Goal: Task Accomplishment & Management: Manage account settings

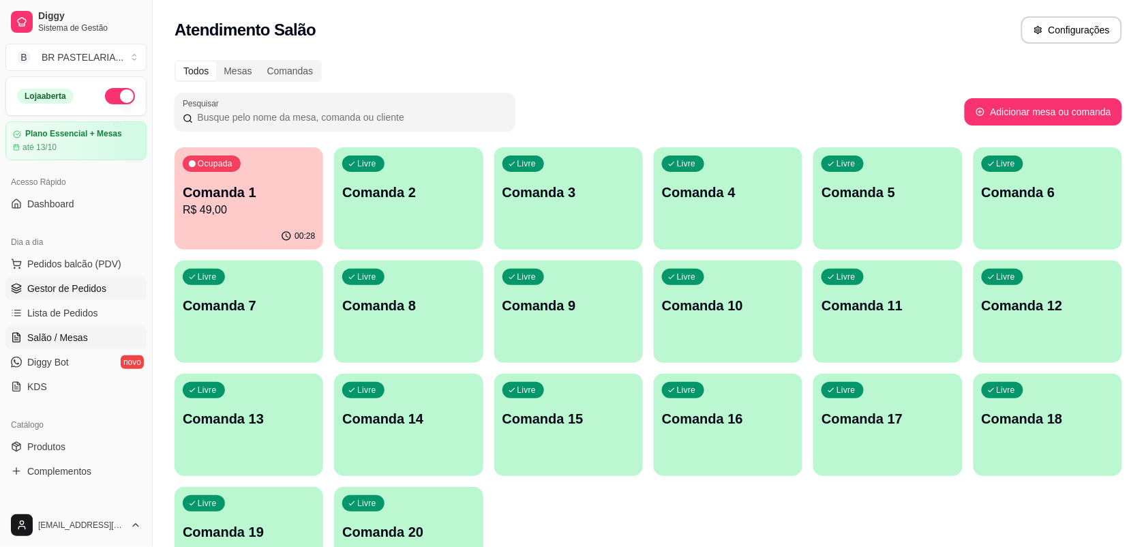
click at [90, 282] on span "Gestor de Pedidos" at bounding box center [66, 289] width 79 height 14
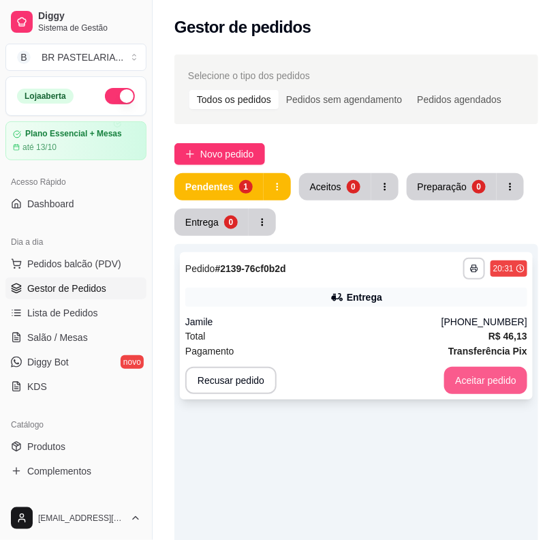
click at [517, 385] on button "Aceitar pedido" at bounding box center [485, 380] width 83 height 27
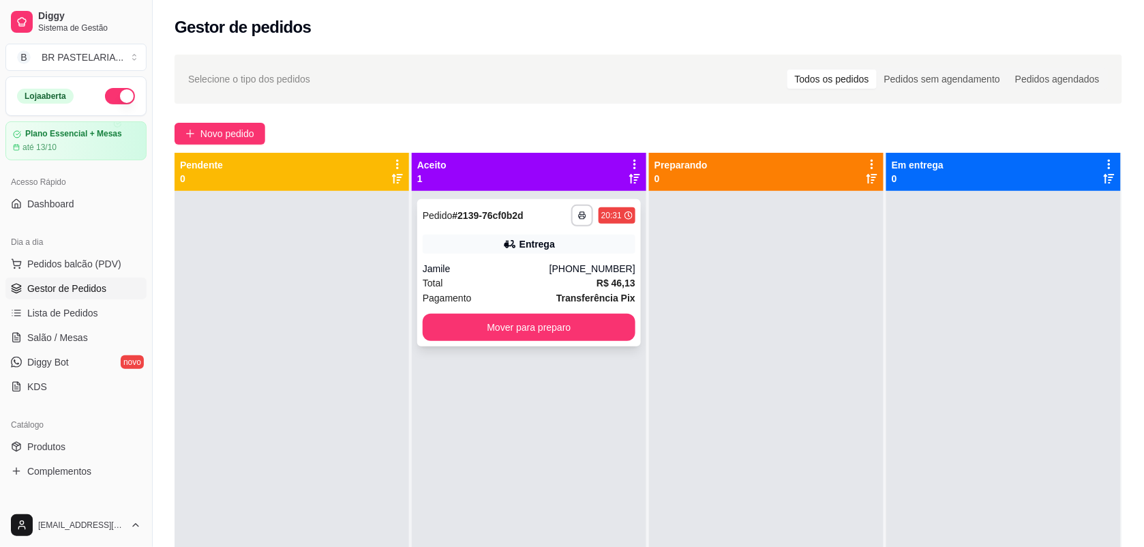
click at [586, 276] on div "Total R$ 46,13" at bounding box center [529, 282] width 213 height 15
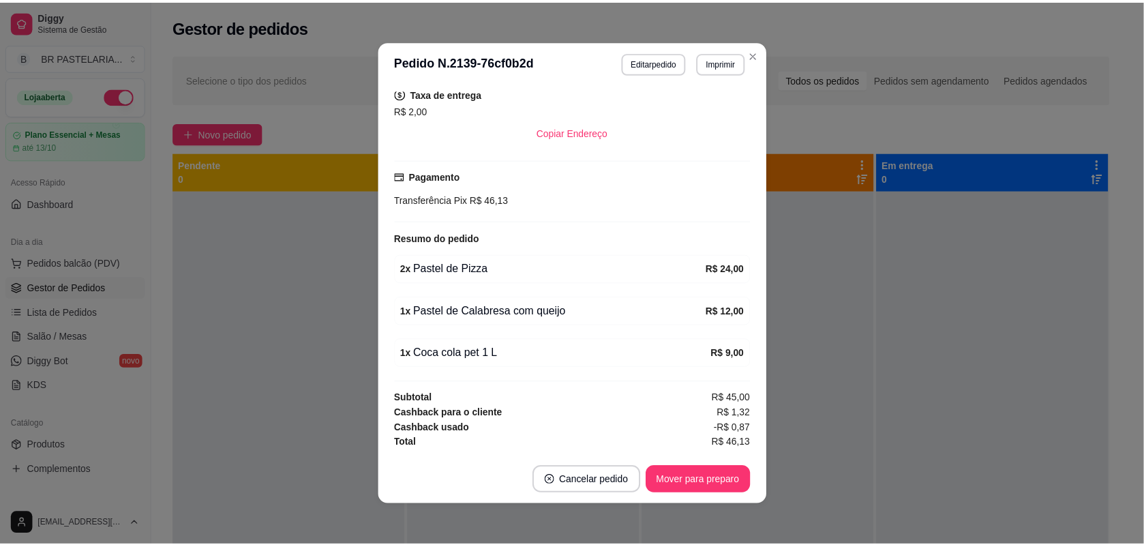
scroll to position [288, 0]
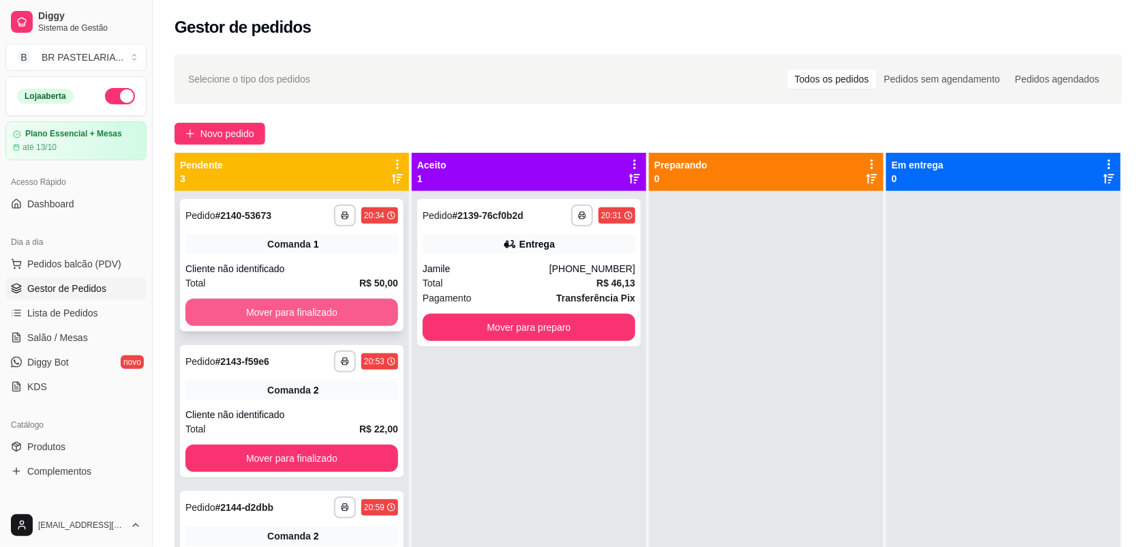
click at [327, 314] on button "Mover para finalizado" at bounding box center [291, 312] width 213 height 27
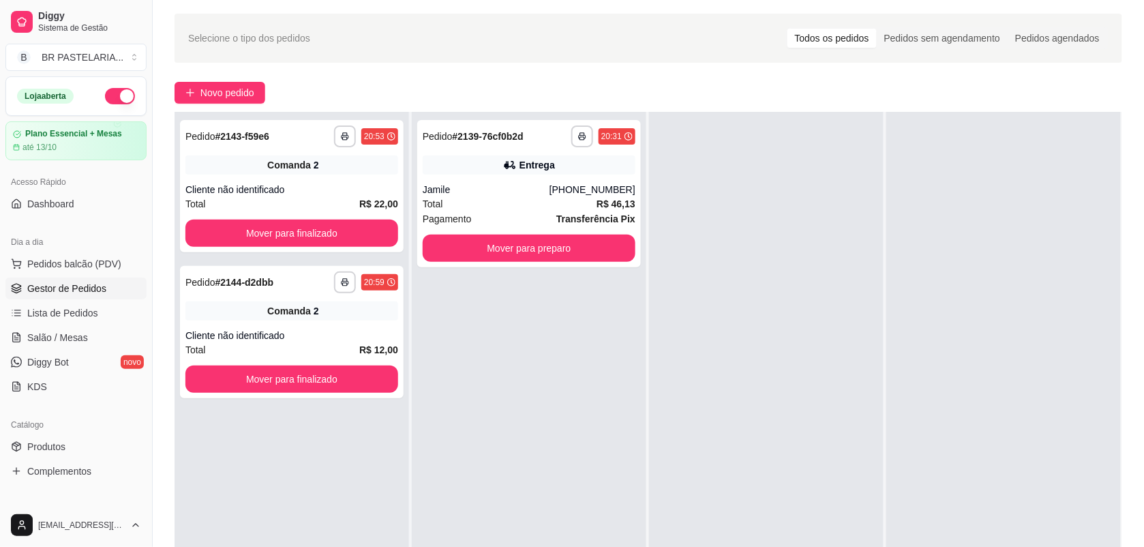
scroll to position [37, 0]
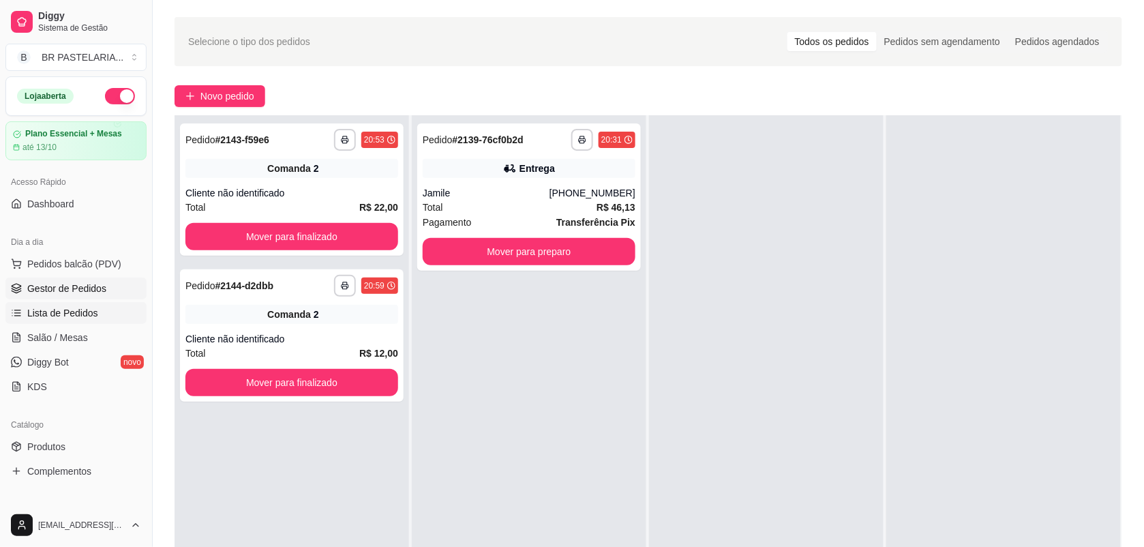
click at [49, 307] on span "Lista de Pedidos" at bounding box center [62, 313] width 71 height 14
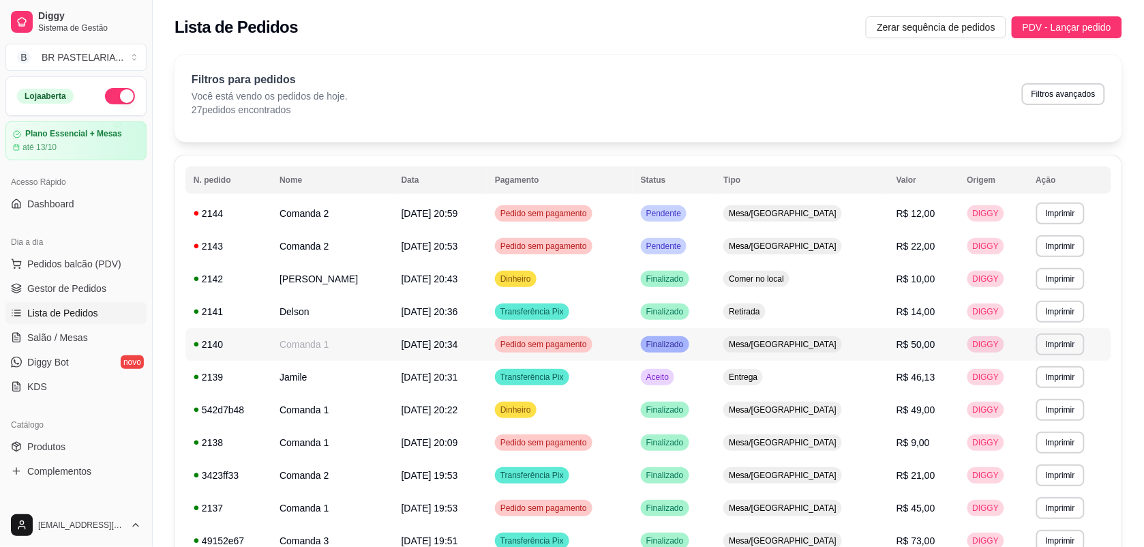
click at [569, 351] on div "Pedido sem pagamento" at bounding box center [543, 344] width 97 height 16
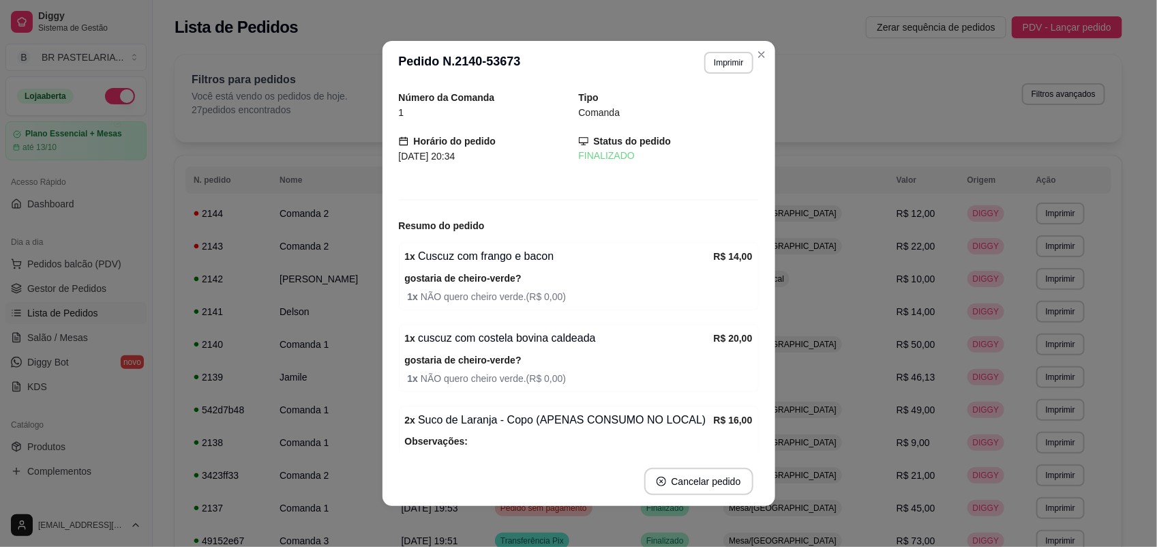
click at [579, 143] on div "Status do pedido FINALIZADO" at bounding box center [669, 149] width 180 height 30
click at [622, 103] on div "Tipo Comanda" at bounding box center [669, 105] width 180 height 30
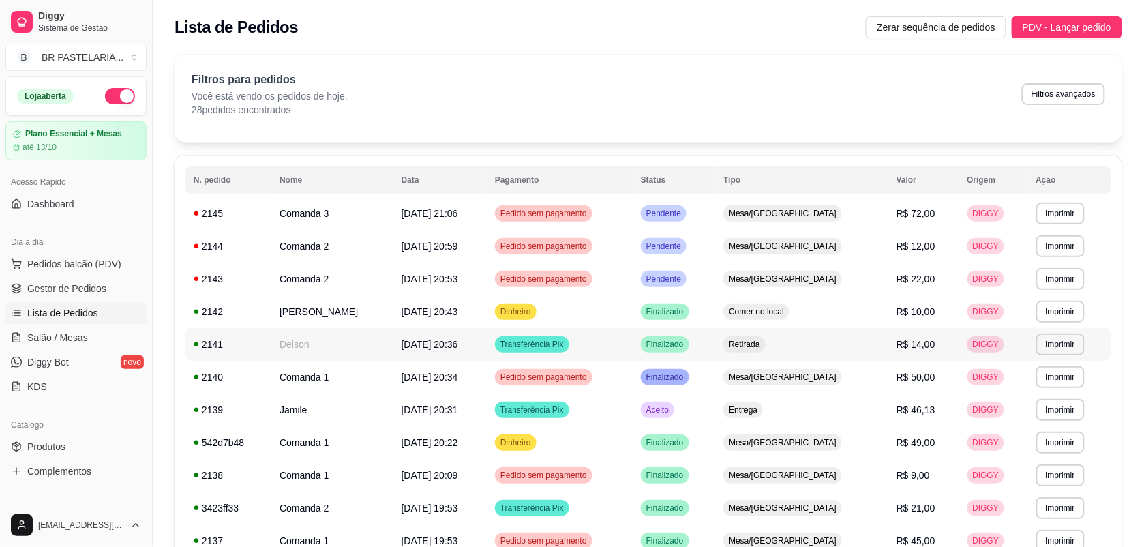
scroll to position [85, 0]
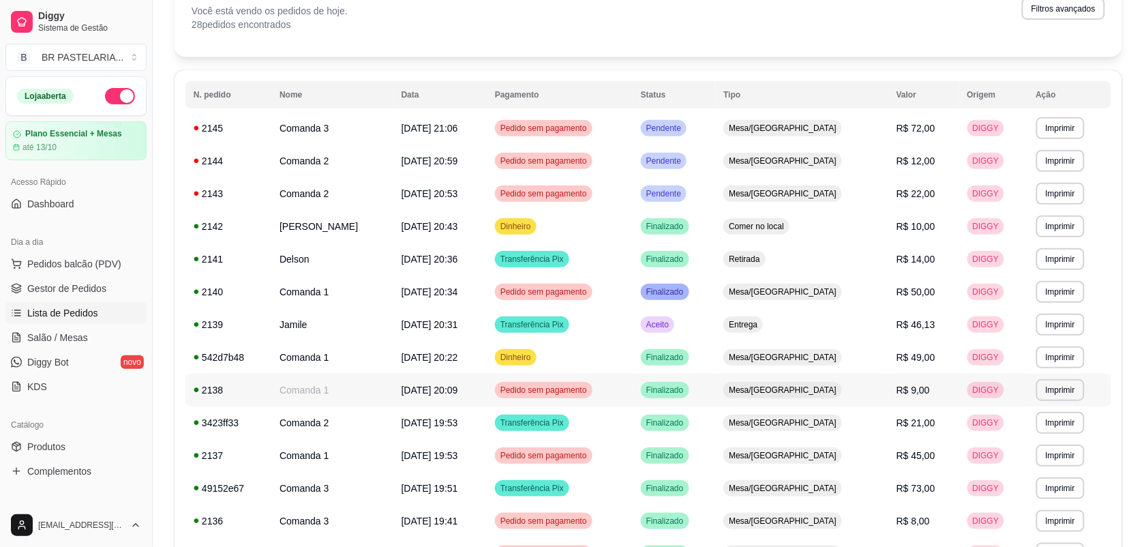
click at [686, 395] on span "Finalizado" at bounding box center [665, 389] width 43 height 11
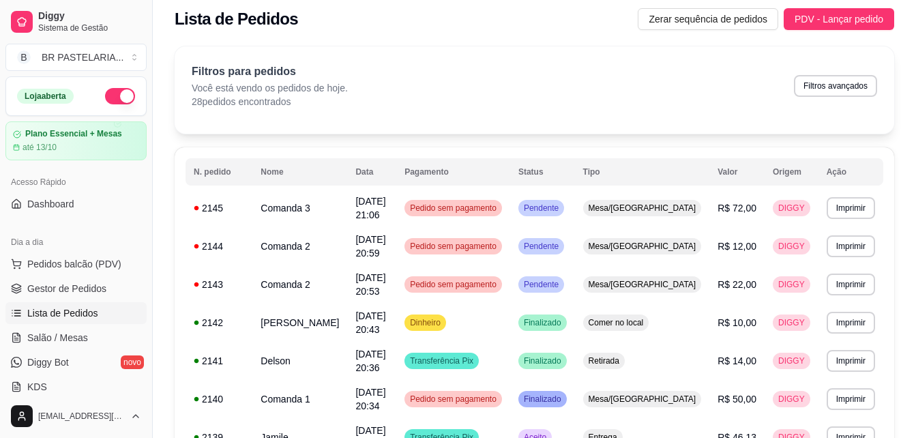
scroll to position [0, 0]
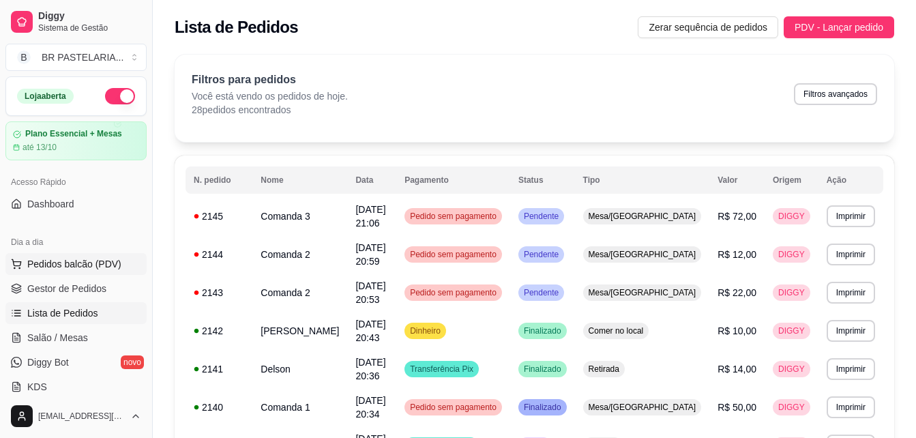
click at [82, 273] on button "Pedidos balcão (PDV)" at bounding box center [75, 264] width 141 height 22
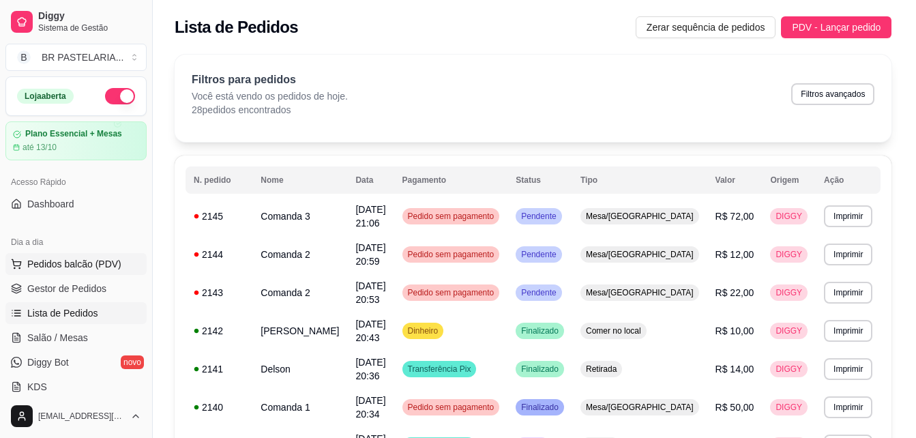
click at [88, 259] on img at bounding box center [96, 243] width 126 height 85
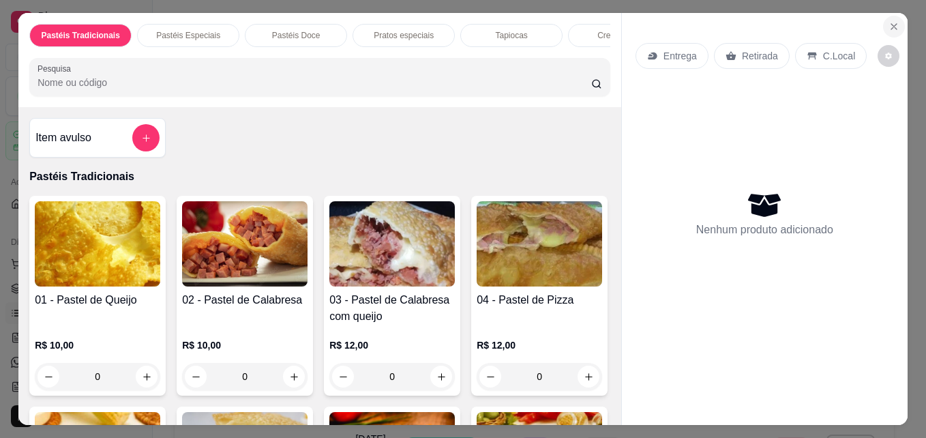
click at [894, 22] on icon "Close" at bounding box center [893, 26] width 11 height 11
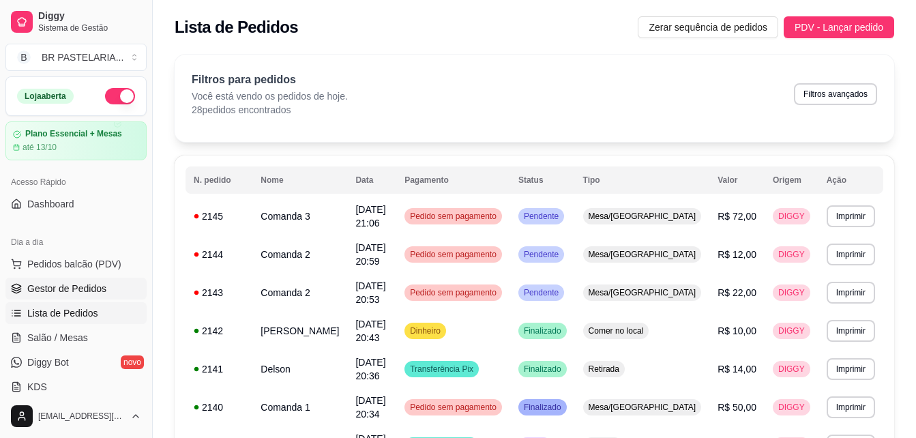
click at [80, 285] on span "Gestor de Pedidos" at bounding box center [66, 289] width 79 height 14
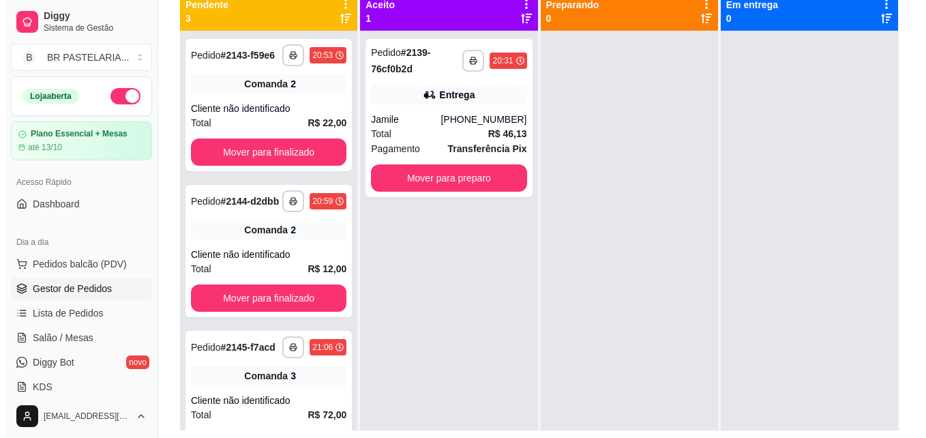
scroll to position [140, 0]
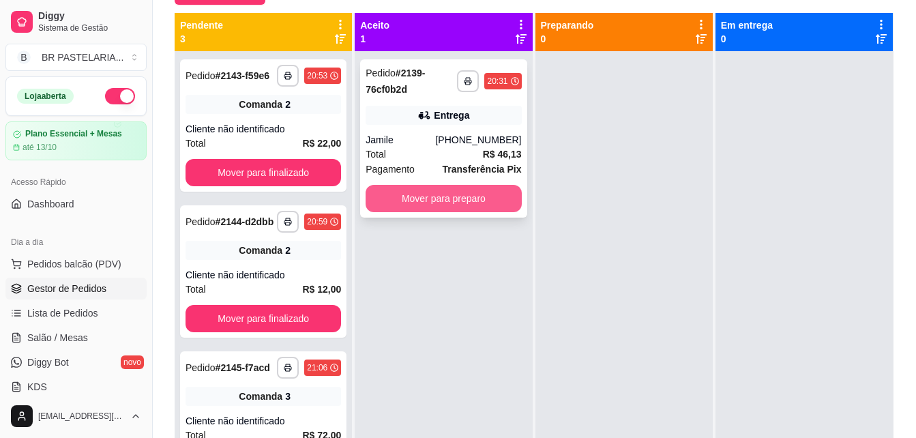
click at [494, 197] on button "Mover para preparo" at bounding box center [442, 198] width 155 height 27
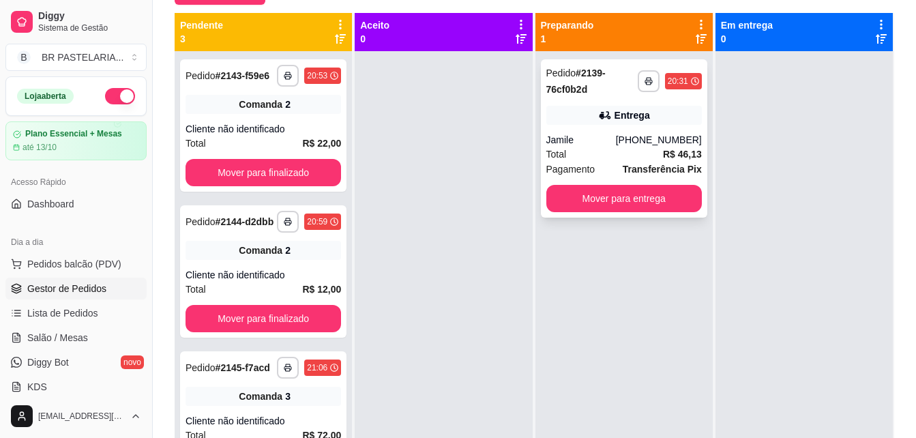
click at [607, 181] on div "**********" at bounding box center [624, 138] width 166 height 158
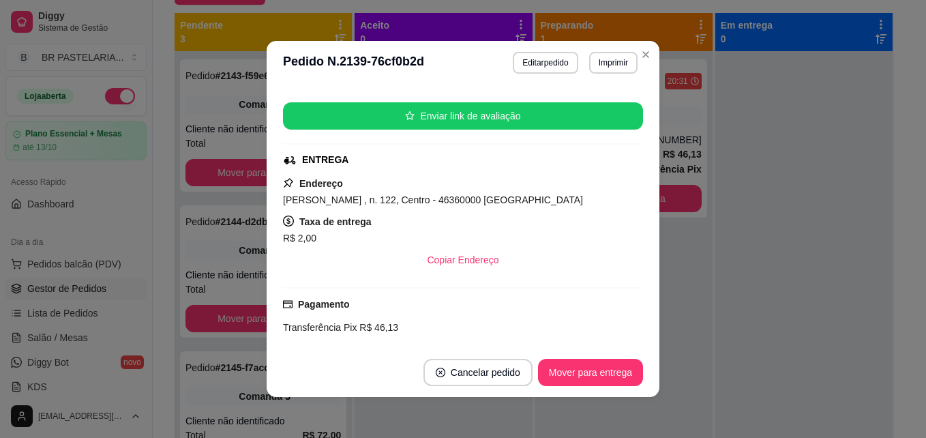
scroll to position [187, 0]
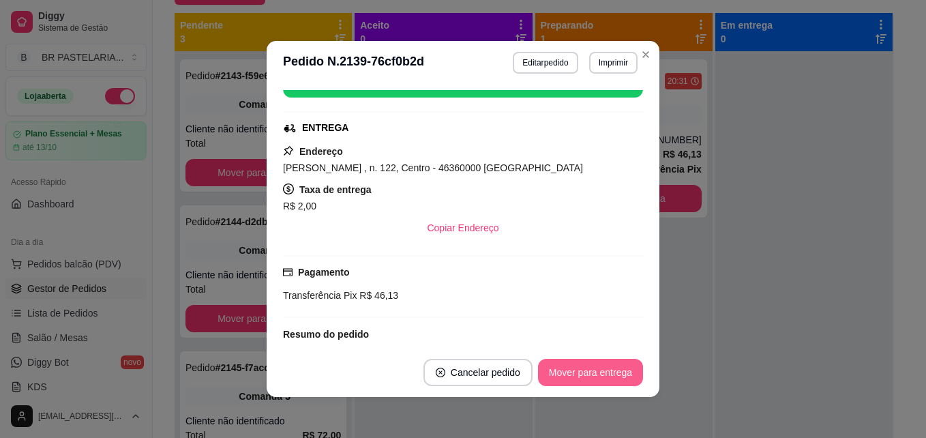
click at [622, 371] on button "Mover para entrega" at bounding box center [590, 372] width 105 height 27
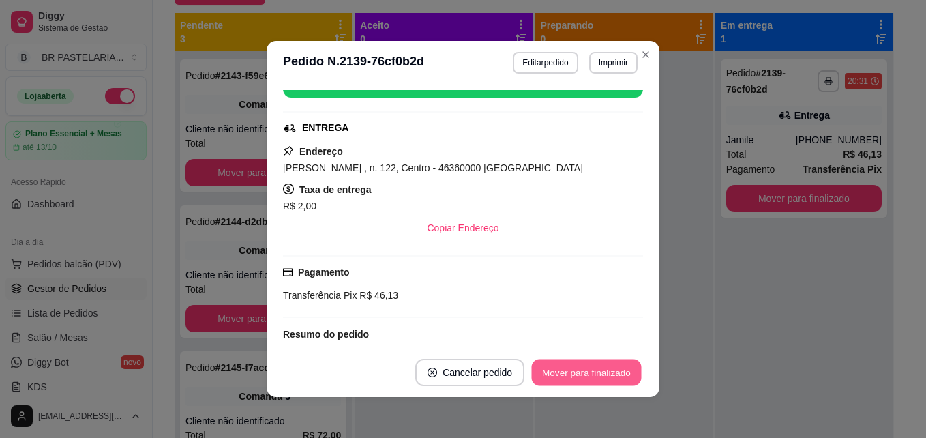
click at [622, 366] on button "Mover para finalizado" at bounding box center [587, 372] width 110 height 27
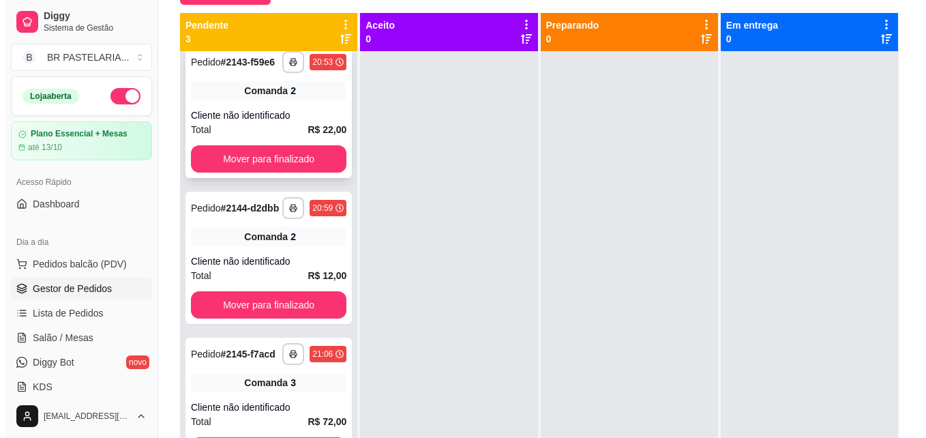
scroll to position [0, 0]
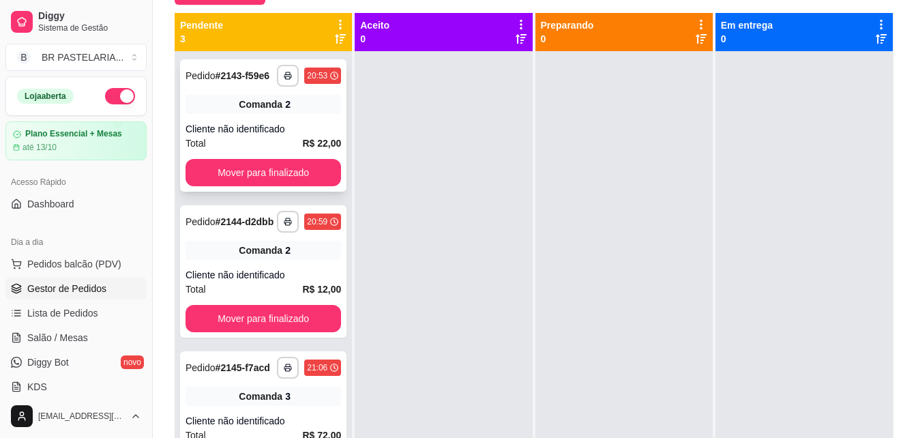
click at [286, 127] on div "**********" at bounding box center [263, 125] width 166 height 132
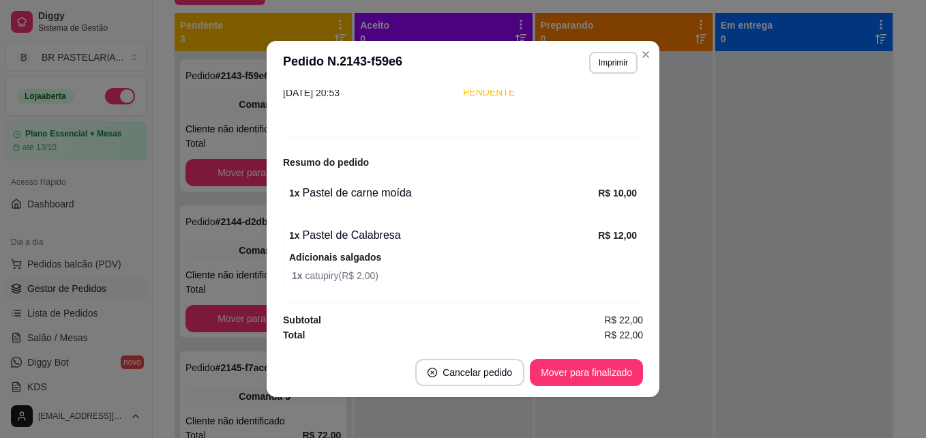
scroll to position [3, 0]
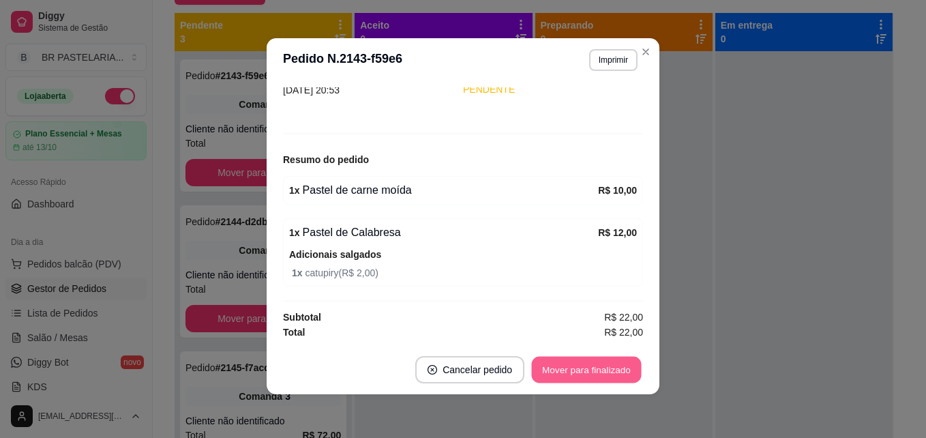
click at [610, 363] on button "Mover para finalizado" at bounding box center [587, 370] width 110 height 27
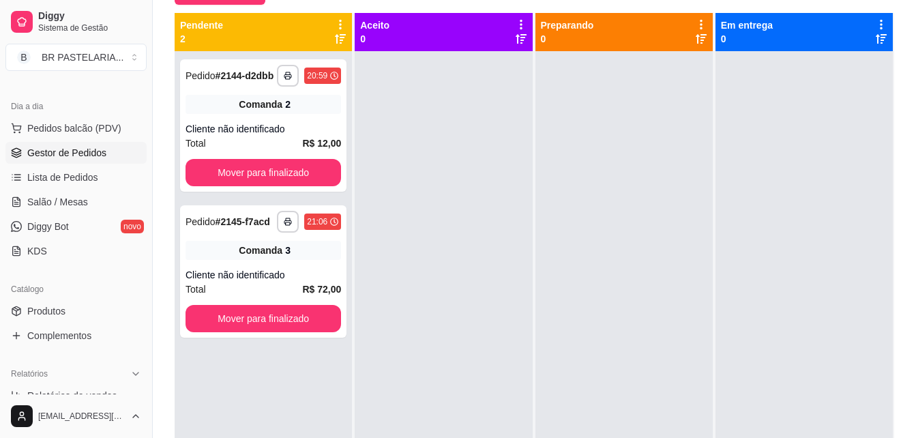
scroll to position [136, 0]
click at [72, 168] on link "Lista de Pedidos" at bounding box center [75, 177] width 141 height 22
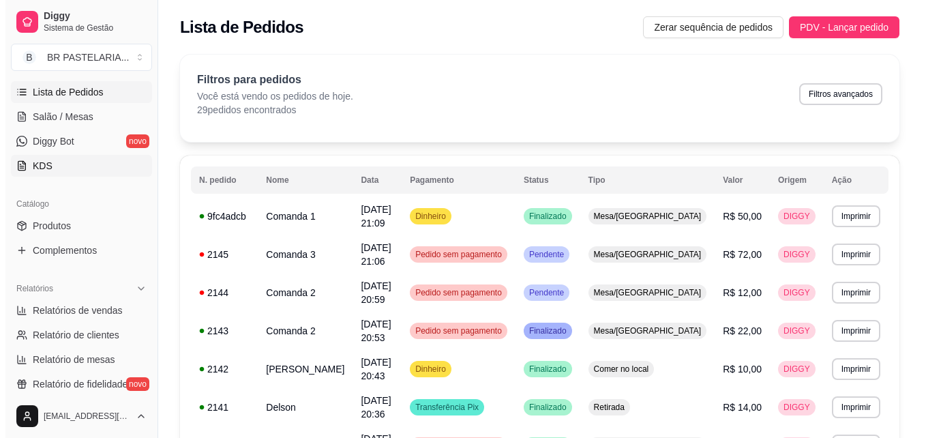
scroll to position [341, 0]
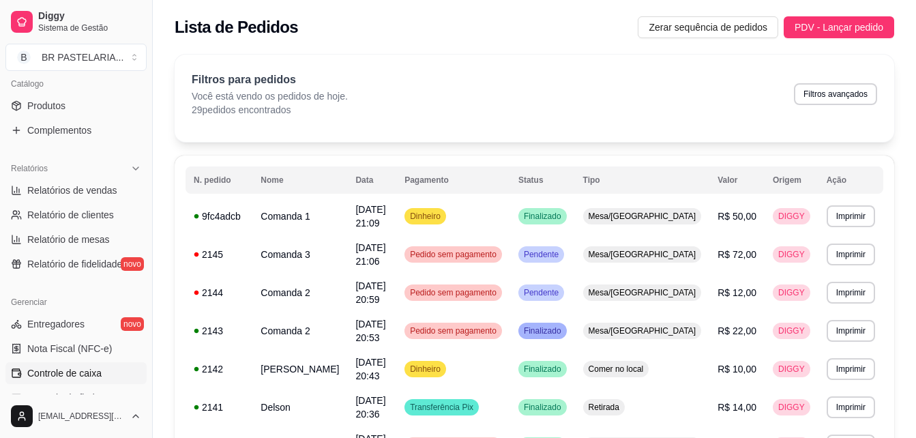
click at [79, 367] on span "Controle de caixa" at bounding box center [64, 373] width 74 height 14
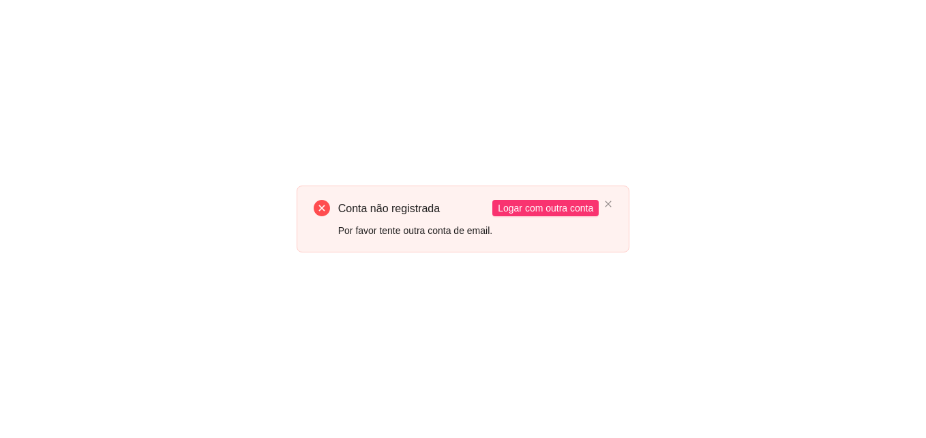
click at [602, 209] on div "Conta não registrada Por favor tente outra conta de email. Logar com outra conta" at bounding box center [463, 218] width 333 height 66
click at [610, 214] on div "Conta não registrada Por favor tente outra conta de email. Logar com outra conta" at bounding box center [463, 218] width 333 height 66
click at [608, 203] on icon "close" at bounding box center [608, 204] width 8 height 8
